Goal: Entertainment & Leisure: Consume media (video, audio)

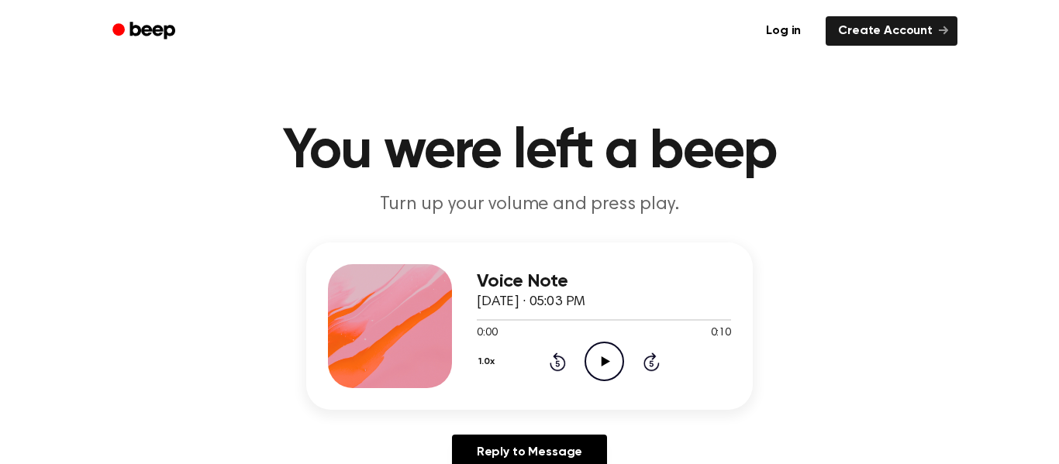
click at [611, 350] on icon "Play Audio" at bounding box center [605, 362] width 40 height 40
click at [603, 357] on icon "Play Audio" at bounding box center [605, 362] width 40 height 40
click at [601, 371] on icon "Play Audio" at bounding box center [605, 362] width 40 height 40
click at [593, 369] on icon "Play Audio" at bounding box center [605, 362] width 40 height 40
click at [595, 368] on icon "Play Audio" at bounding box center [605, 362] width 40 height 40
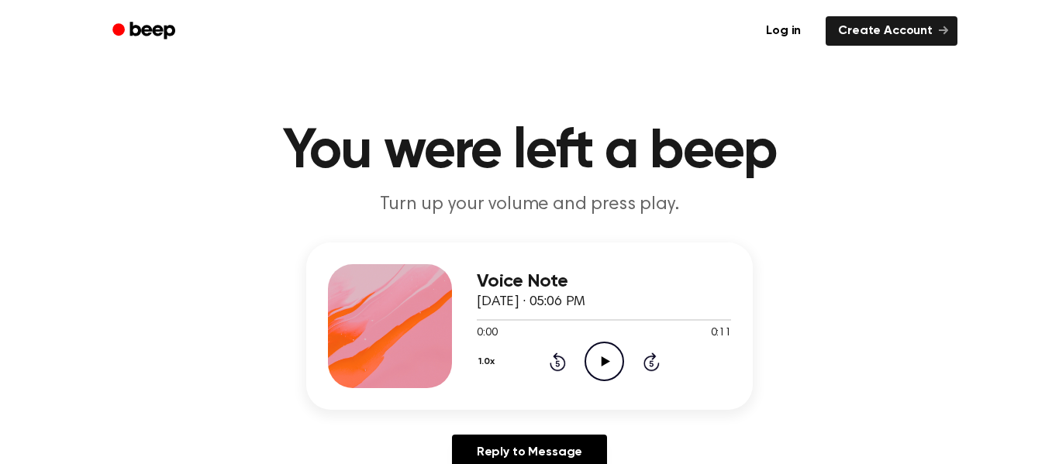
click at [606, 353] on icon "Play Audio" at bounding box center [605, 362] width 40 height 40
click at [606, 353] on icon "Pause Audio" at bounding box center [605, 362] width 40 height 40
click at [606, 353] on icon "Play Audio" at bounding box center [605, 362] width 40 height 40
click at [609, 372] on icon "Play Audio" at bounding box center [605, 362] width 40 height 40
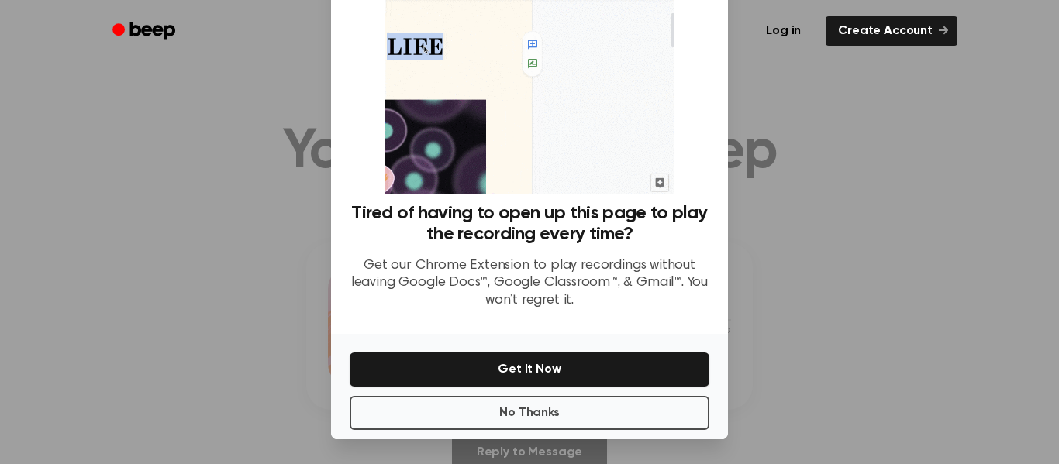
scroll to position [98, 0]
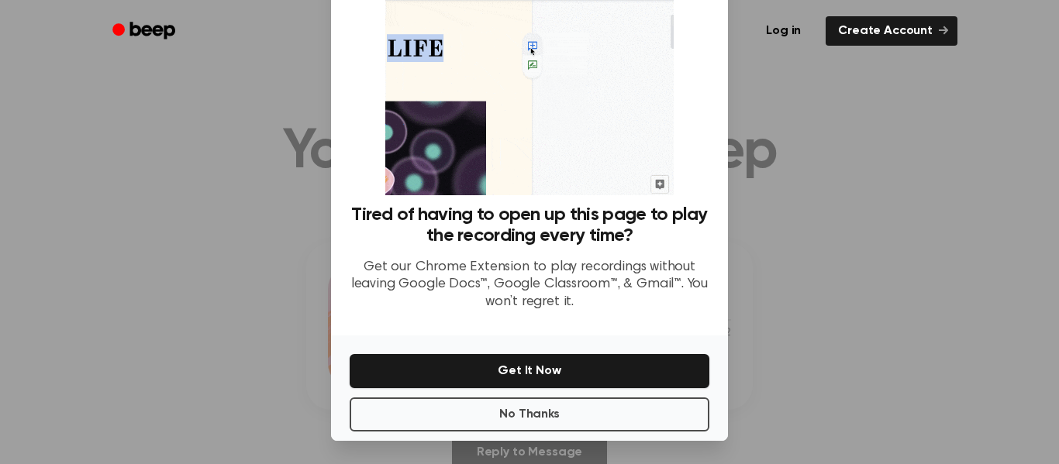
click at [316, 259] on div at bounding box center [529, 232] width 1059 height 464
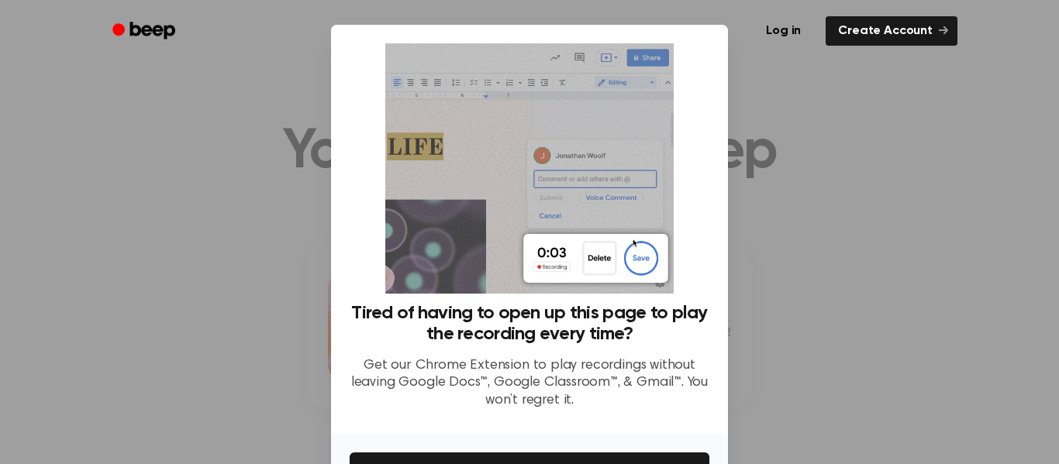
click at [710, 234] on div "Tired of having to open up this page to play the recording every time? Get our …" at bounding box center [529, 229] width 397 height 409
click at [765, 107] on div at bounding box center [529, 232] width 1059 height 464
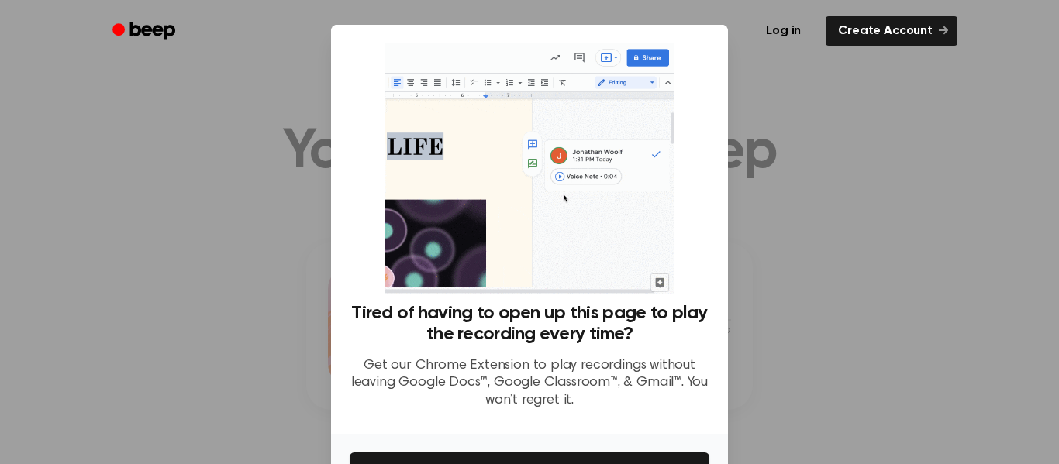
click at [241, 19] on ul "Log in Create Account" at bounding box center [580, 31] width 756 height 36
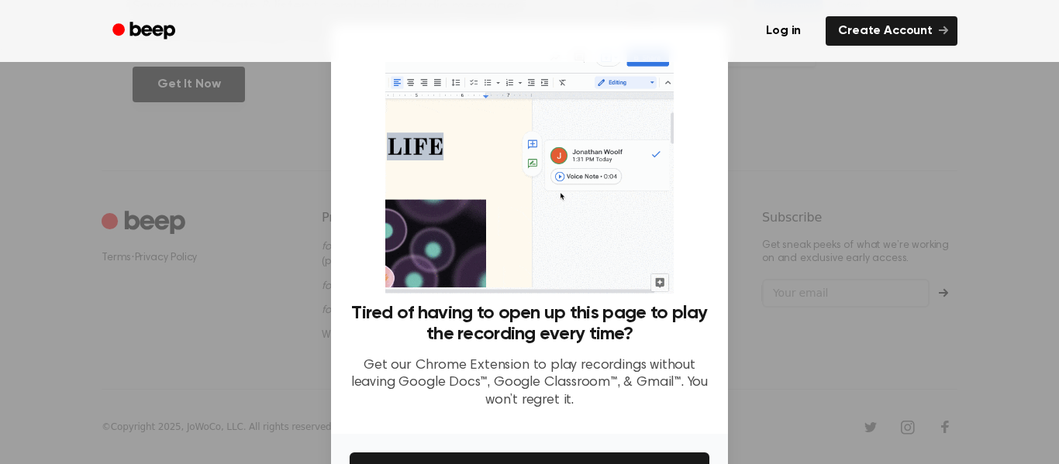
scroll to position [100, 0]
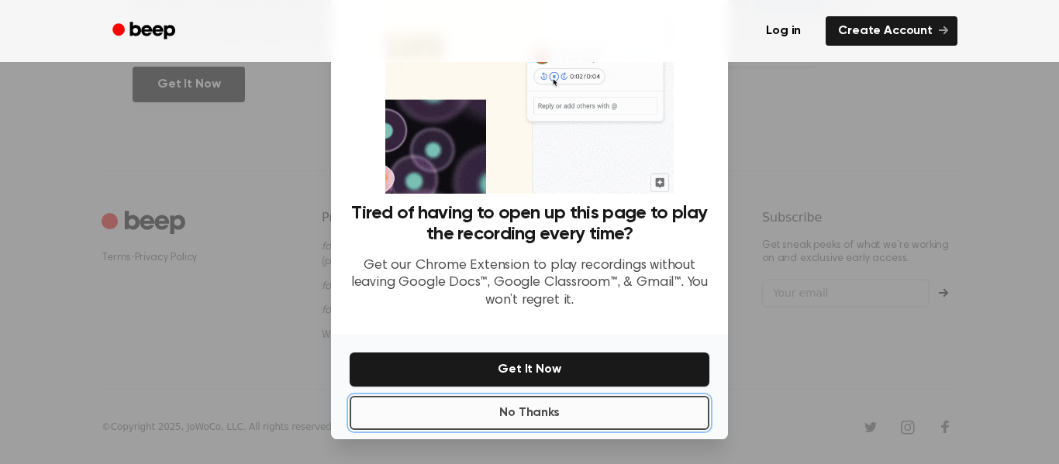
click at [569, 402] on button "No Thanks" at bounding box center [530, 413] width 360 height 34
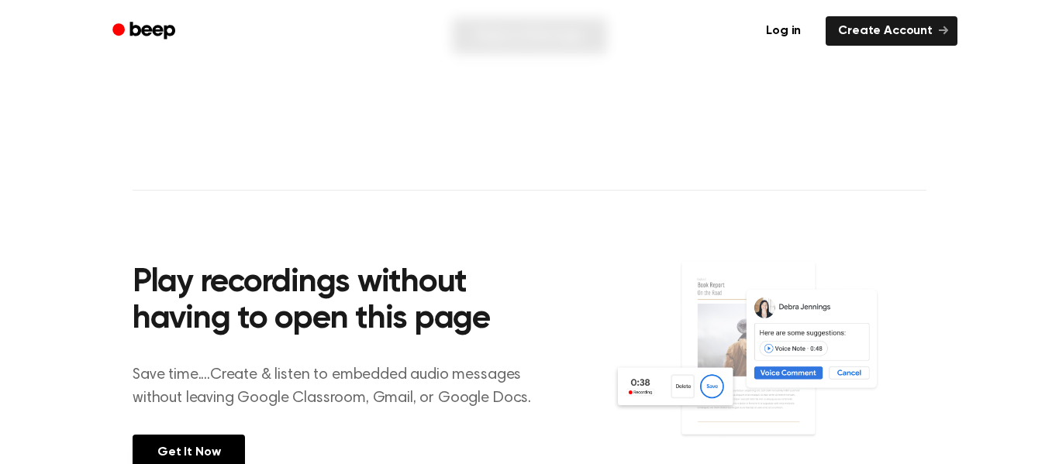
scroll to position [0, 0]
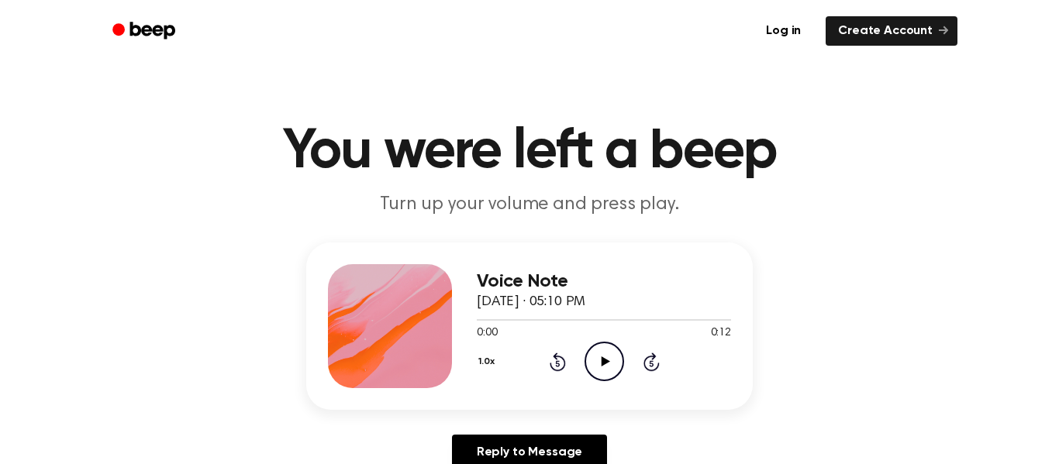
click at [592, 383] on div "Voice Note September 15, 2024 · 05:10 PM 0:00 0:12 Your browser does not suppor…" at bounding box center [604, 326] width 254 height 124
click at [595, 375] on icon "Play Audio" at bounding box center [605, 362] width 40 height 40
click at [592, 361] on icon "Play Audio" at bounding box center [605, 362] width 40 height 40
click at [606, 375] on icon "Pause Audio" at bounding box center [605, 362] width 40 height 40
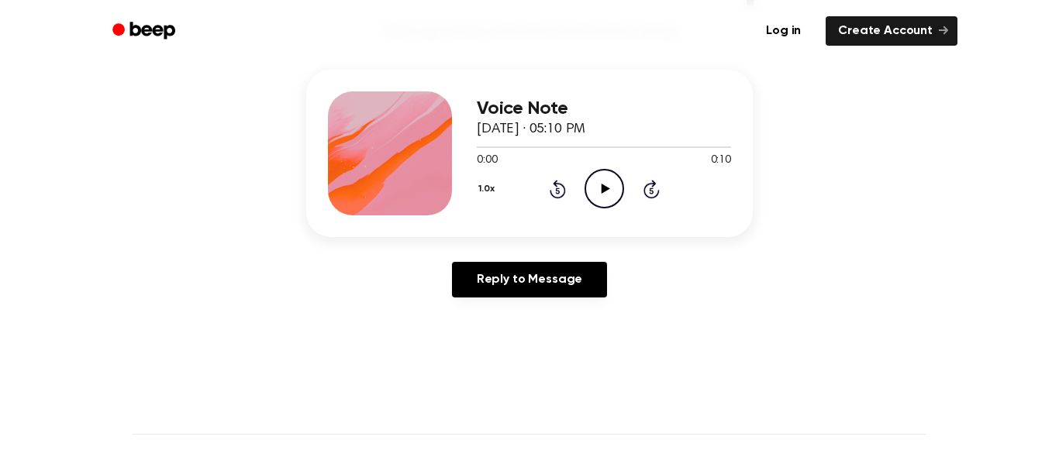
scroll to position [175, 0]
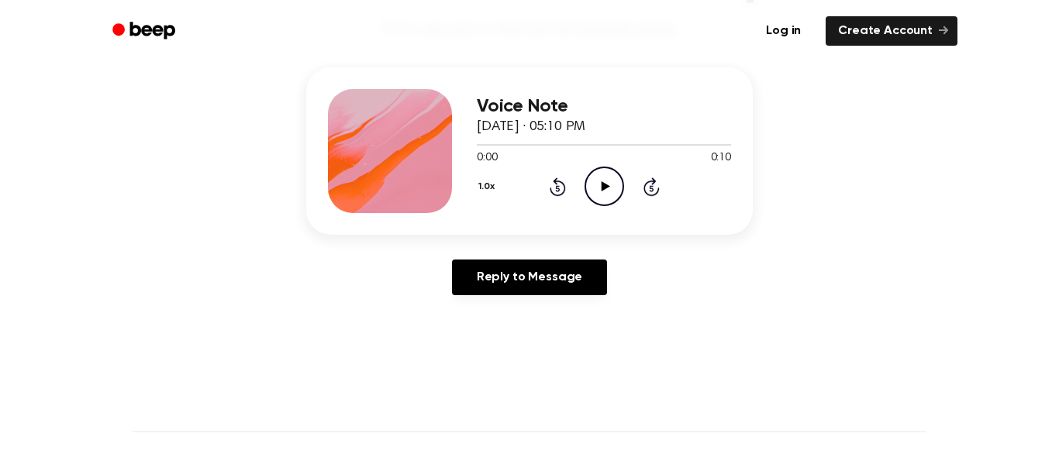
click at [603, 198] on icon "Play Audio" at bounding box center [605, 187] width 40 height 40
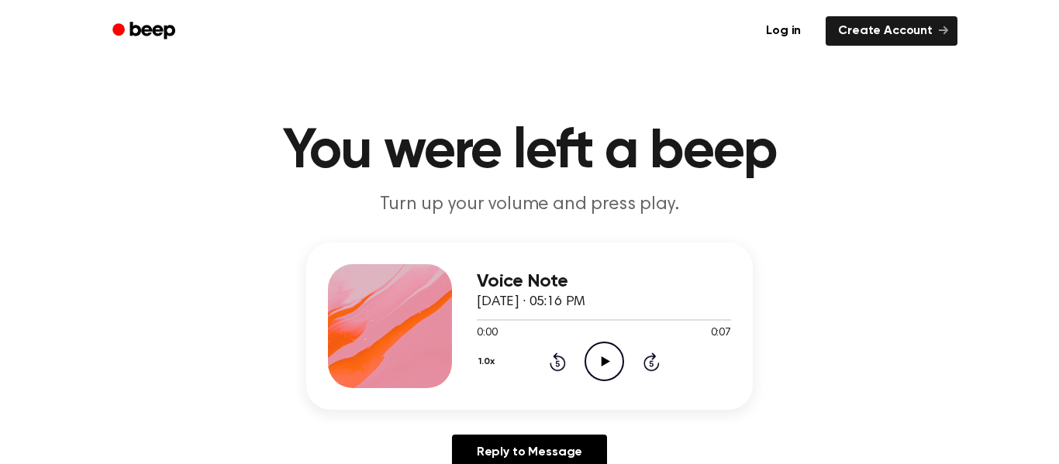
click at [596, 360] on icon "Play Audio" at bounding box center [605, 362] width 40 height 40
click at [619, 371] on icon "Play Audio" at bounding box center [605, 362] width 40 height 40
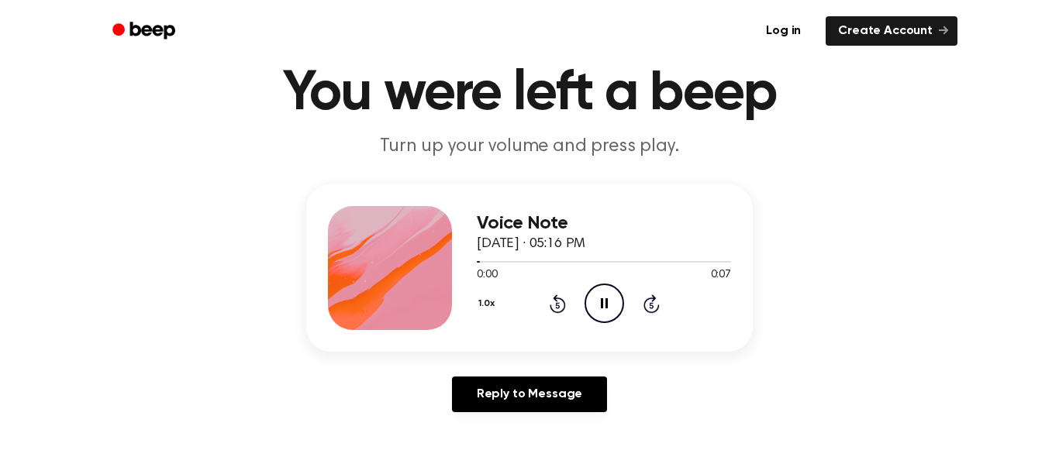
scroll to position [56, 0]
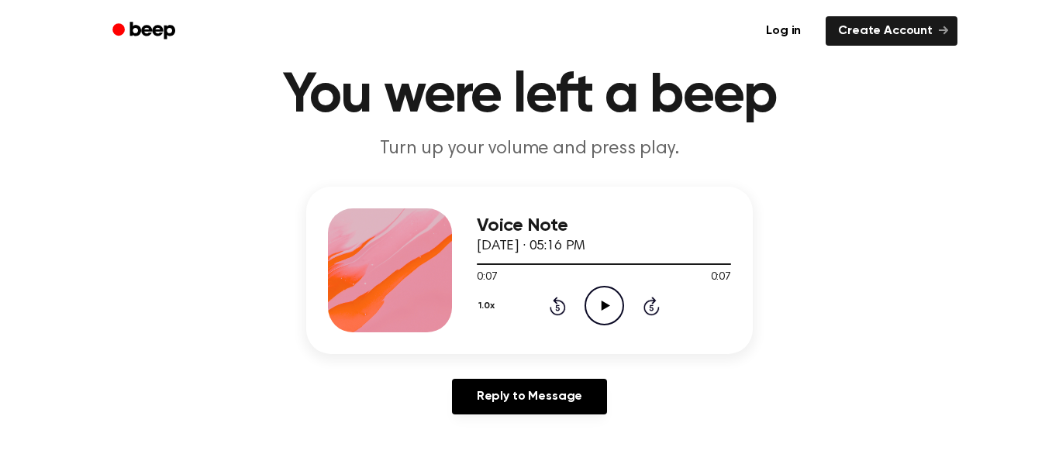
click at [586, 295] on icon "Play Audio" at bounding box center [605, 306] width 40 height 40
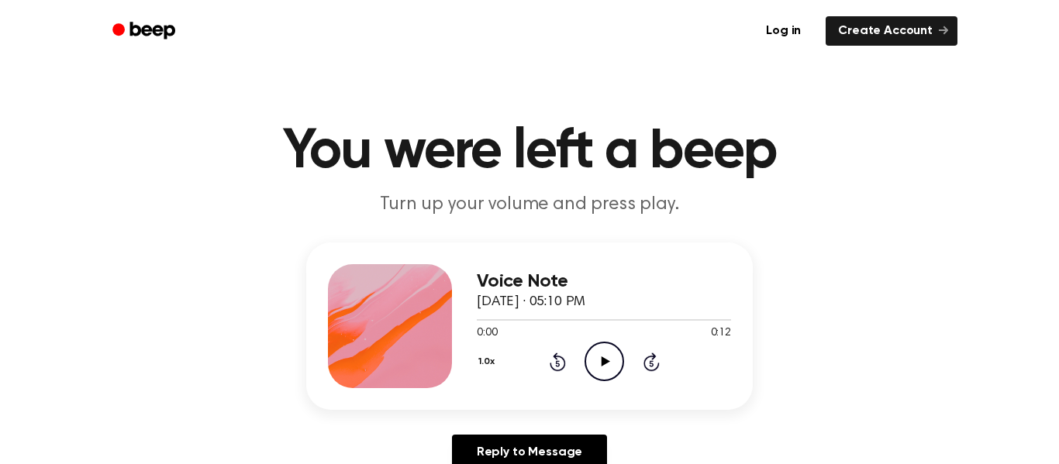
click at [571, 347] on div "1.0x Rewind 5 seconds Play Audio Skip 5 seconds" at bounding box center [604, 362] width 254 height 40
click at [592, 357] on icon "Play Audio" at bounding box center [605, 362] width 40 height 40
click at [592, 357] on icon "Pause Audio" at bounding box center [605, 362] width 40 height 40
click at [592, 357] on icon "Play Audio" at bounding box center [605, 362] width 40 height 40
click at [613, 371] on icon "Play Audio" at bounding box center [605, 362] width 40 height 40
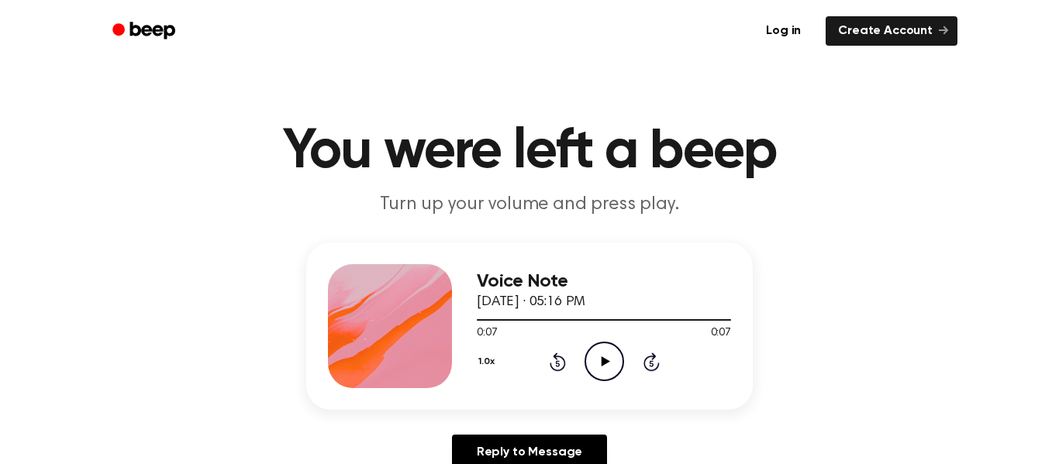
click at [597, 356] on icon "Play Audio" at bounding box center [605, 362] width 40 height 40
click at [611, 361] on icon "Play Audio" at bounding box center [605, 362] width 40 height 40
click at [606, 357] on icon at bounding box center [604, 362] width 7 height 10
click at [620, 370] on icon "Play Audio" at bounding box center [605, 362] width 40 height 40
click at [595, 357] on icon "Play Audio" at bounding box center [605, 362] width 40 height 40
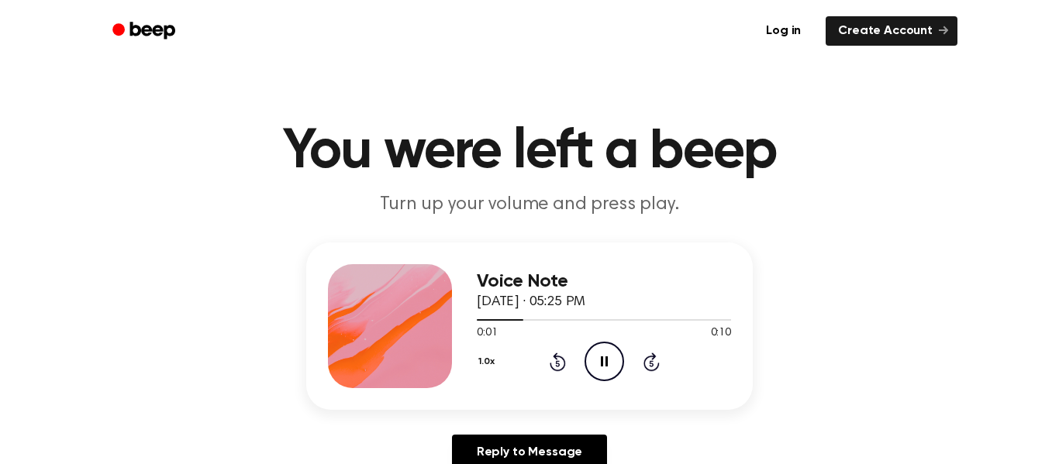
click at [595, 357] on icon "Pause Audio" at bounding box center [605, 362] width 40 height 40
click at [599, 381] on div "Voice Note September 15, 2024 · 05:37 PM 0:00 0:09 Your browser does not suppor…" at bounding box center [604, 326] width 254 height 124
click at [599, 376] on icon "Play Audio" at bounding box center [605, 362] width 40 height 40
click at [600, 358] on icon "Play Audio" at bounding box center [605, 362] width 40 height 40
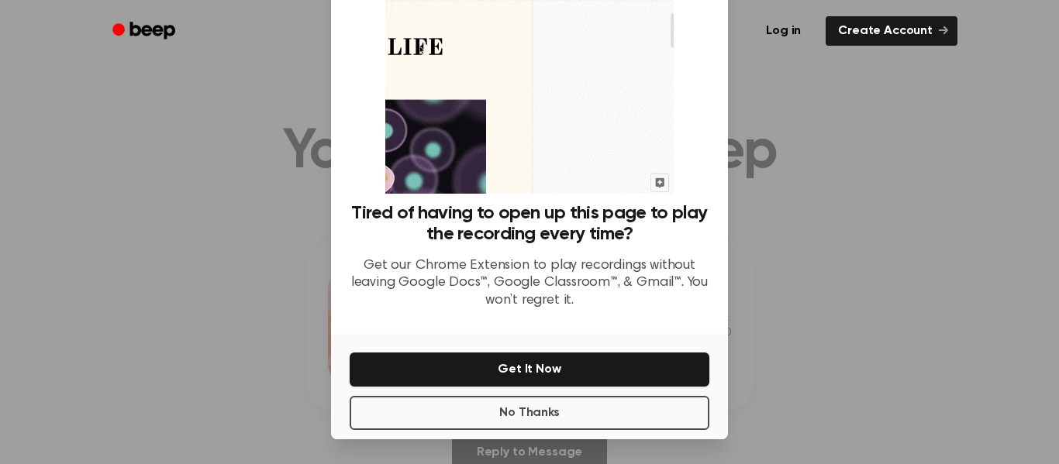
scroll to position [98, 0]
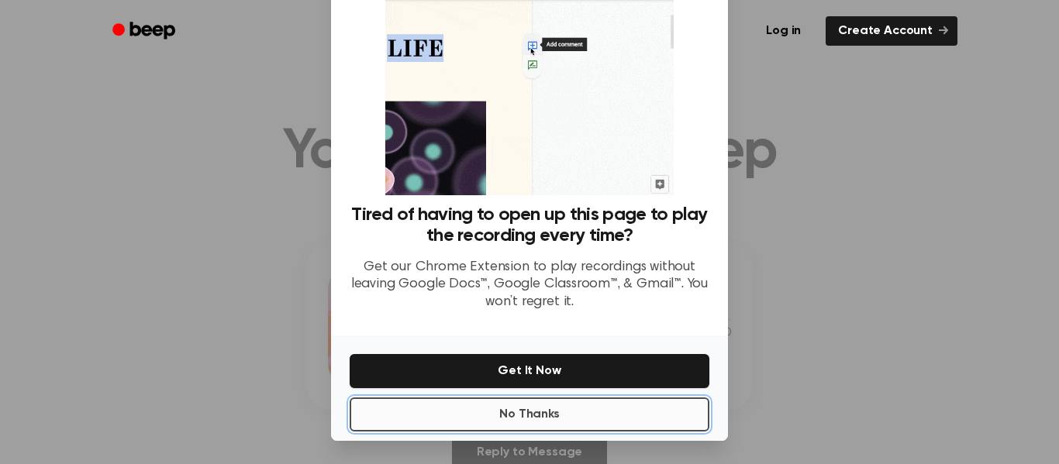
click at [499, 422] on button "No Thanks" at bounding box center [530, 415] width 360 height 34
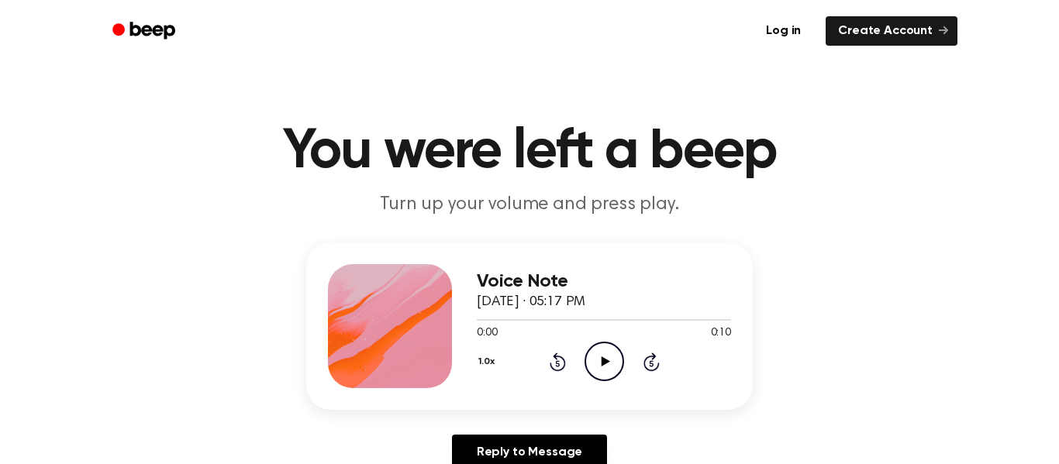
click at [600, 343] on circle at bounding box center [604, 362] width 38 height 38
click at [604, 360] on icon at bounding box center [605, 362] width 9 height 10
click at [610, 364] on icon "Play Audio" at bounding box center [605, 362] width 40 height 40
click at [610, 364] on icon "Pause Audio" at bounding box center [605, 362] width 40 height 40
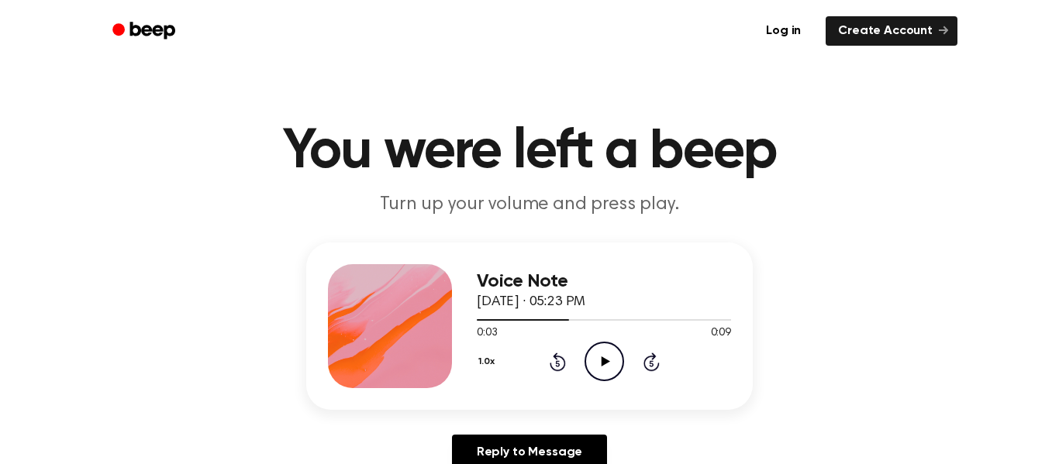
click at [600, 371] on icon "Play Audio" at bounding box center [605, 362] width 40 height 40
click at [608, 340] on div "0:00 0:08" at bounding box center [604, 334] width 254 height 16
click at [608, 356] on icon "Play Audio" at bounding box center [605, 362] width 40 height 40
click at [608, 357] on icon "Pause Audio" at bounding box center [605, 362] width 40 height 40
click at [608, 357] on icon "Play Audio" at bounding box center [605, 362] width 40 height 40
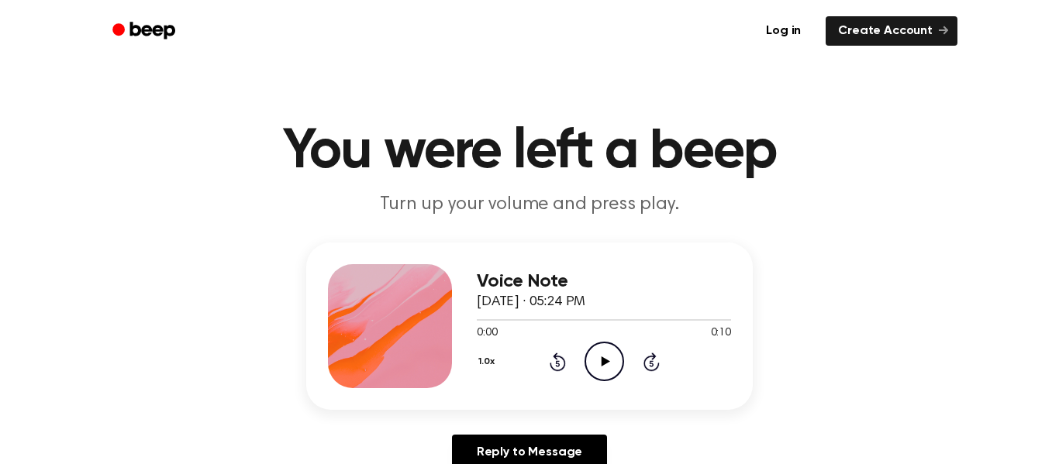
click at [592, 361] on icon "Play Audio" at bounding box center [605, 362] width 40 height 40
click at [616, 375] on circle at bounding box center [604, 362] width 38 height 38
click at [599, 347] on icon "Play Audio" at bounding box center [605, 362] width 40 height 40
click at [611, 363] on icon "Pause Audio" at bounding box center [605, 362] width 40 height 40
click at [609, 350] on icon "Play Audio" at bounding box center [605, 362] width 40 height 40
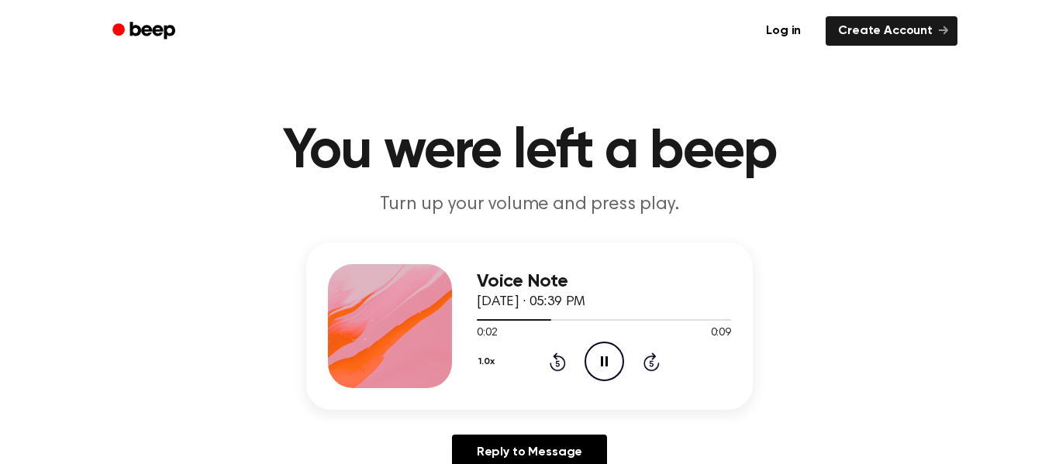
click at [609, 350] on icon "Pause Audio" at bounding box center [605, 362] width 40 height 40
click at [586, 367] on icon "Play Audio" at bounding box center [605, 362] width 40 height 40
click at [609, 364] on icon "Play Audio" at bounding box center [605, 362] width 40 height 40
click at [602, 380] on circle at bounding box center [604, 362] width 38 height 38
click at [593, 377] on circle at bounding box center [604, 362] width 38 height 38
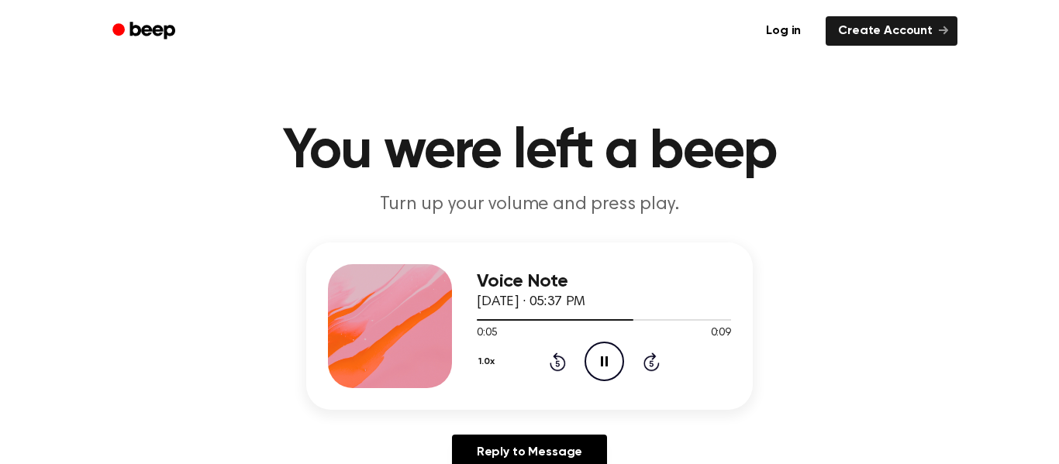
click at [593, 377] on circle at bounding box center [604, 362] width 38 height 38
click at [621, 373] on icon "Play Audio" at bounding box center [605, 362] width 40 height 40
click at [618, 372] on icon "Play Audio" at bounding box center [605, 362] width 40 height 40
click at [627, 364] on div "1.0x Rewind 5 seconds Play Audio Skip 5 seconds" at bounding box center [604, 362] width 254 height 40
click at [613, 350] on icon "Play Audio" at bounding box center [605, 362] width 40 height 40
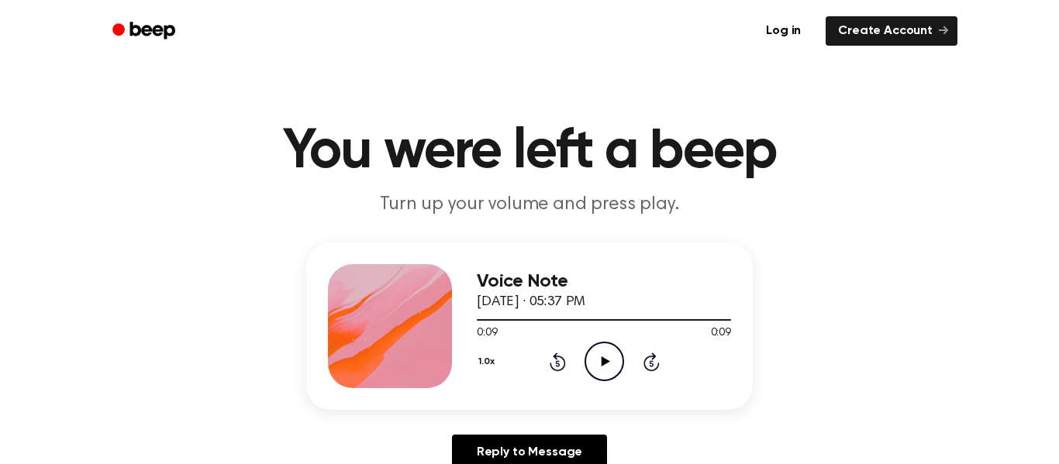
click at [613, 350] on icon "Play Audio" at bounding box center [605, 362] width 40 height 40
click at [611, 358] on icon "Play Audio" at bounding box center [605, 362] width 40 height 40
click at [618, 364] on icon "Play Audio" at bounding box center [605, 362] width 40 height 40
click at [592, 353] on icon "Play Audio" at bounding box center [605, 362] width 40 height 40
click at [618, 367] on icon "Play Audio" at bounding box center [605, 362] width 40 height 40
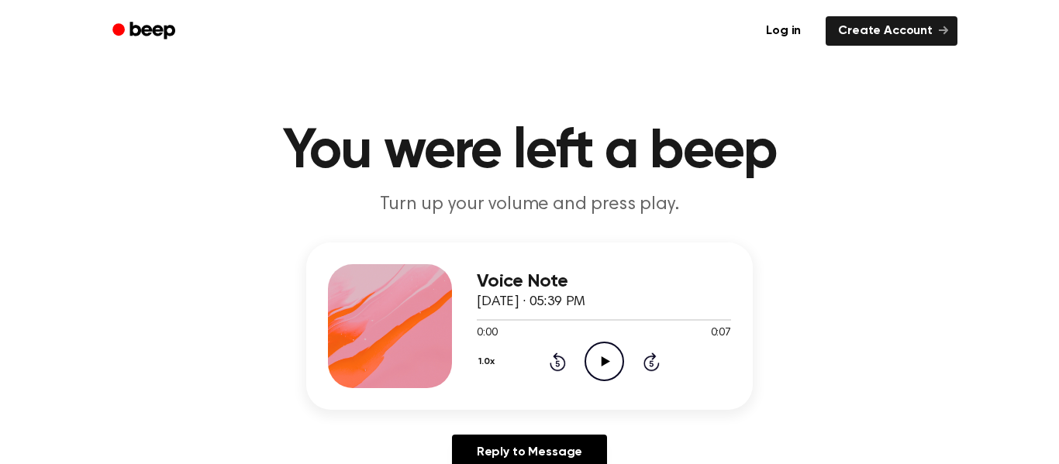
click at [585, 368] on icon "Play Audio" at bounding box center [605, 362] width 40 height 40
click at [595, 358] on icon "Play Audio" at bounding box center [605, 362] width 40 height 40
